Goal: Find specific page/section: Find specific page/section

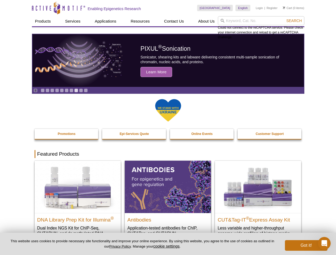
click at [261, 21] on input "search" at bounding box center [261, 20] width 86 height 9
click at [294, 21] on span "Search" at bounding box center [293, 21] width 15 height 4
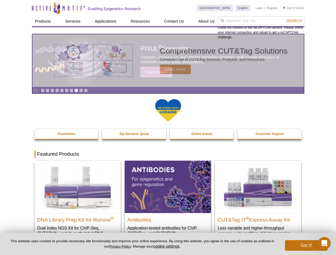
click at [35, 90] on icon "Pause" at bounding box center [35, 90] width 3 height 3
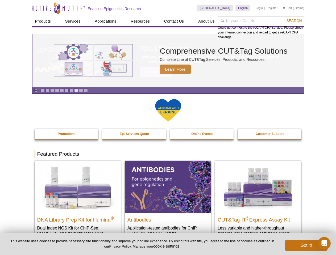
click at [43, 90] on link "Go to slide 1" at bounding box center [43, 91] width 4 height 4
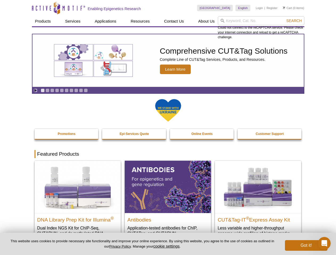
click at [47, 90] on link "Go to slide 2" at bounding box center [48, 91] width 4 height 4
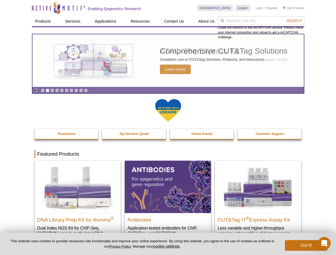
click at [52, 90] on link "Go to slide 3" at bounding box center [52, 91] width 4 height 4
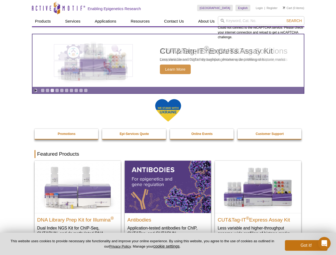
click at [57, 90] on link "Go to slide 4" at bounding box center [57, 91] width 4 height 4
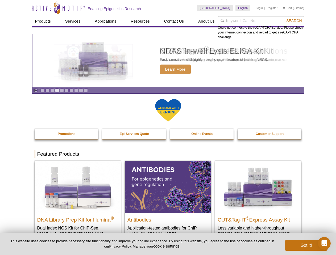
click at [62, 90] on link "Go to slide 5" at bounding box center [62, 91] width 4 height 4
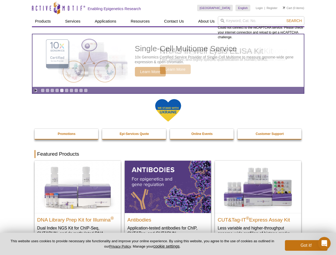
click at [67, 90] on link "Go to slide 6" at bounding box center [67, 91] width 4 height 4
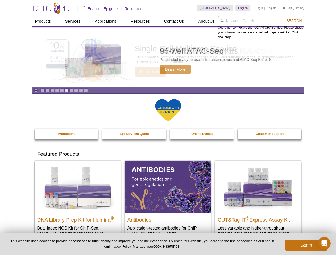
click at [71, 90] on link "Go to slide 7" at bounding box center [71, 91] width 4 height 4
click at [294, 21] on span "Search" at bounding box center [293, 21] width 15 height 4
